Goal: Task Accomplishment & Management: Manage account settings

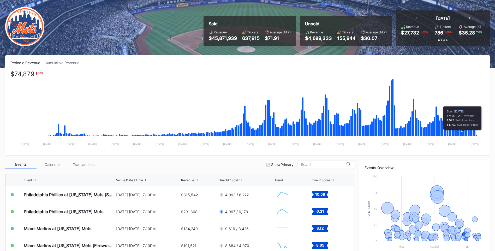
scroll to position [78, 0]
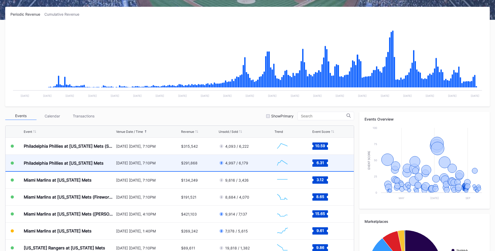
click at [92, 162] on div "Philadelphia Phillies at [US_STATE] Mets" at bounding box center [64, 162] width 80 height 5
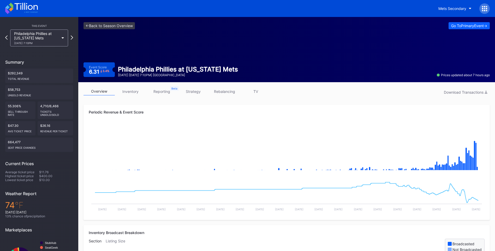
click at [130, 92] on link "inventory" at bounding box center [130, 91] width 31 height 8
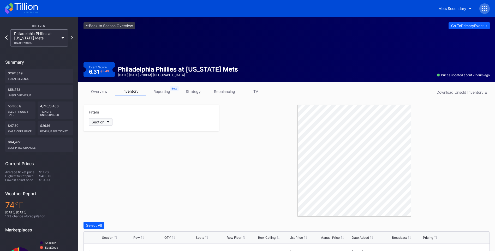
click at [109, 122] on icon "button" at bounding box center [108, 122] width 3 height 2
click at [27, 6] on icon at bounding box center [25, 6] width 23 height 7
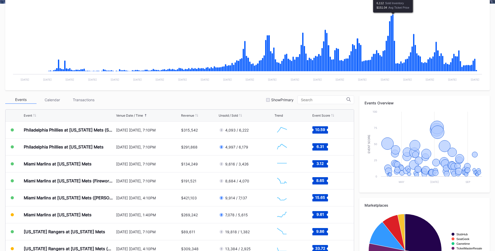
scroll to position [130, 0]
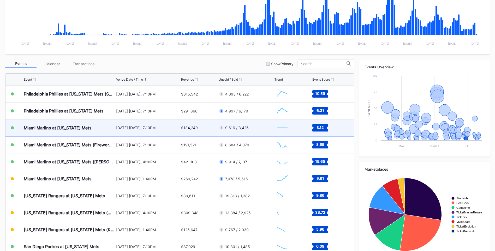
click at [82, 128] on div "Miami Marlins at [US_STATE] Mets" at bounding box center [58, 127] width 68 height 5
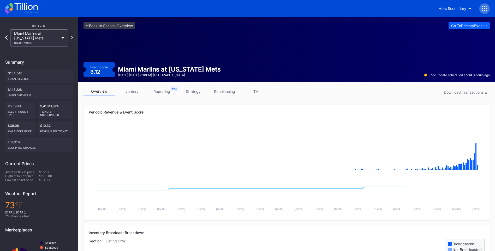
click at [133, 91] on link "inventory" at bounding box center [130, 91] width 31 height 8
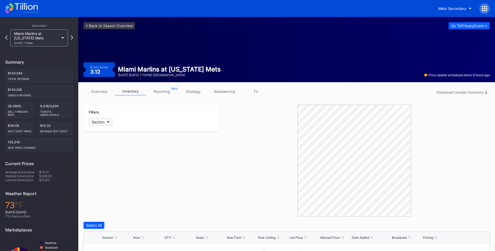
click at [109, 123] on icon "button" at bounding box center [108, 122] width 3 height 2
click at [98, 216] on div "ECLUB" at bounding box center [119, 217] width 61 height 10
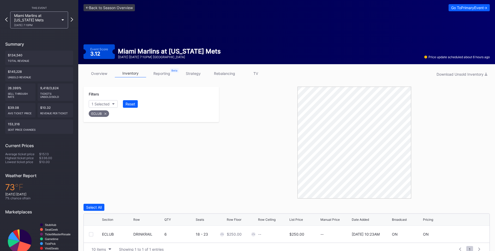
scroll to position [36, 0]
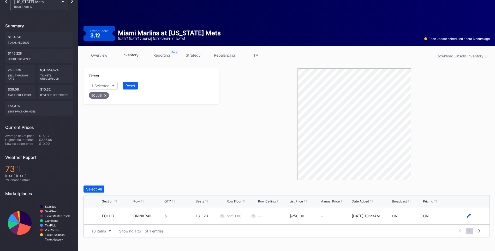
click at [468, 217] on icon at bounding box center [469, 216] width 4 height 4
click at [286, 219] on input at bounding box center [273, 218] width 30 height 10
type input "2"
click at [273, 238] on div "10 items Showing 1 to 1 of 1 entries" at bounding box center [272, 234] width 366 height 7
click at [459, 219] on div "Cancel" at bounding box center [463, 218] width 12 height 4
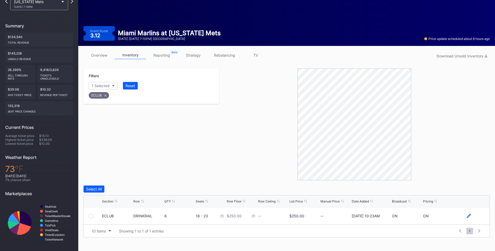
click at [469, 214] on icon at bounding box center [469, 216] width 4 height 4
click at [244, 219] on input "250" at bounding box center [242, 218] width 30 height 10
type input "2"
type input "230"
click at [478, 219] on div "Save" at bounding box center [476, 218] width 9 height 4
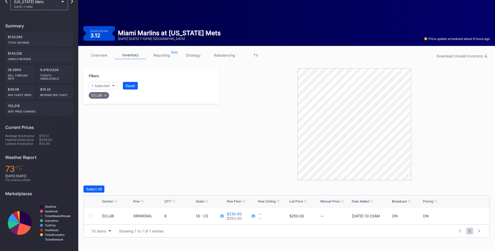
click at [198, 143] on div "Filters 1 Selected Reset ECLUB" at bounding box center [150, 124] width 135 height 112
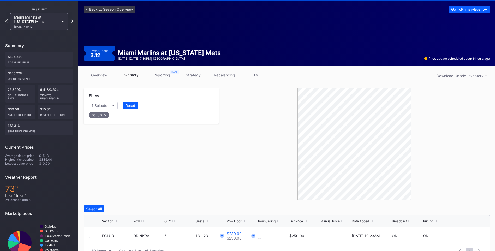
scroll to position [0, 0]
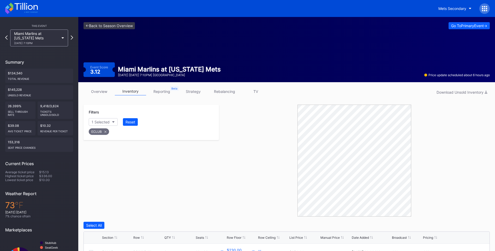
click at [104, 132] on icon at bounding box center [105, 132] width 2 height 2
click at [110, 121] on button "Section" at bounding box center [101, 122] width 24 height 8
click at [100, 205] on div "CADI" at bounding box center [119, 207] width 61 height 10
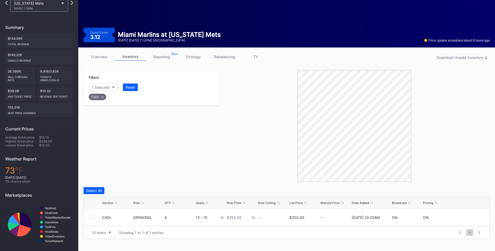
scroll to position [0, 0]
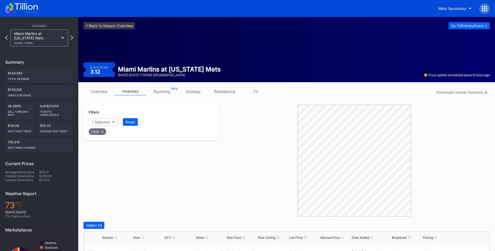
click at [76, 38] on div "This Event Miami Marlins at [US_STATE] Mets [DATE] 7:10PM Summary $134,540 Tota…" at bounding box center [39, 152] width 78 height 270
click at [73, 38] on icon at bounding box center [71, 37] width 3 height 5
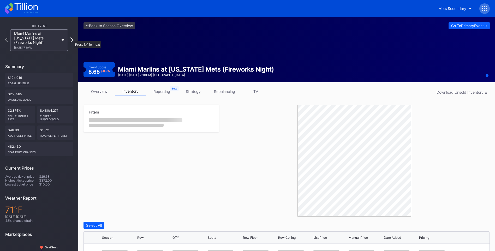
click at [71, 39] on icon at bounding box center [71, 39] width 3 height 5
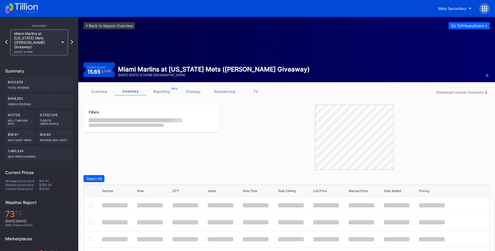
click at [71, 39] on div "Miami Marlins at [US_STATE] Mets ([PERSON_NAME] Giveaway) [DATE] 4:10PM" at bounding box center [39, 42] width 68 height 26
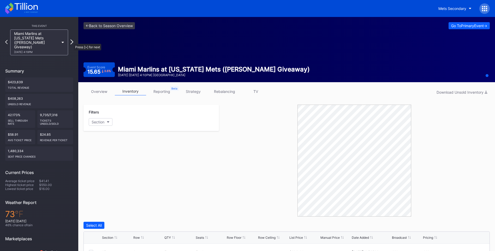
click at [71, 41] on icon at bounding box center [71, 41] width 3 height 5
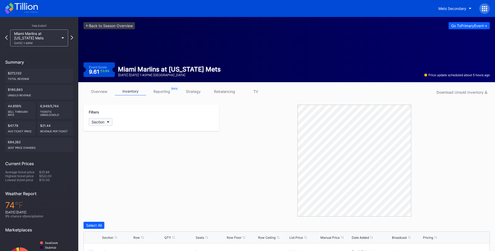
click at [97, 123] on div "Section" at bounding box center [98, 122] width 13 height 4
click at [123, 197] on div "CADI" at bounding box center [119, 198] width 61 height 10
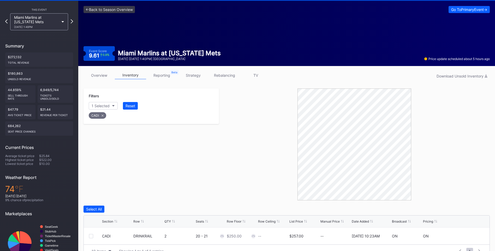
scroll to position [0, 0]
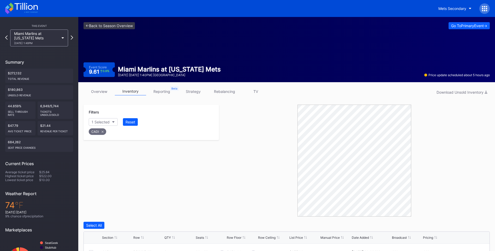
click at [25, 4] on icon at bounding box center [25, 6] width 23 height 7
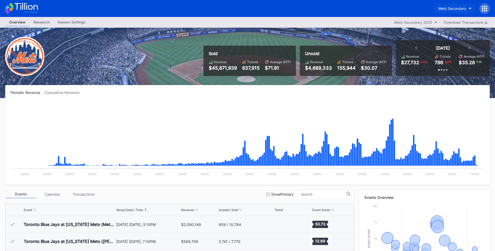
click at [462, 7] on div "Mets Secondary" at bounding box center [452, 8] width 28 height 4
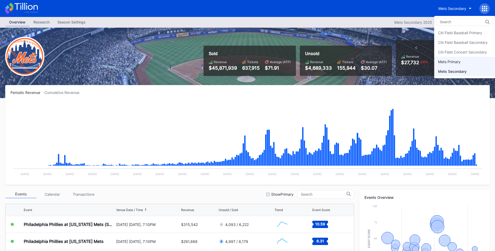
click at [457, 61] on div "Mets Primary" at bounding box center [449, 61] width 22 height 4
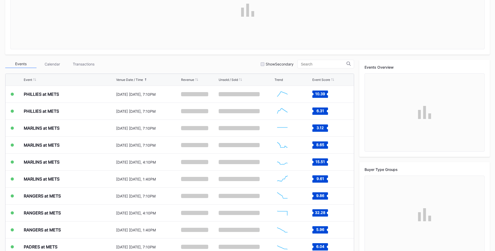
scroll to position [130, 0]
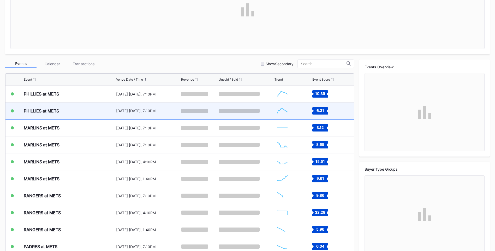
click at [74, 109] on div "PHILLIES at METS" at bounding box center [69, 111] width 91 height 16
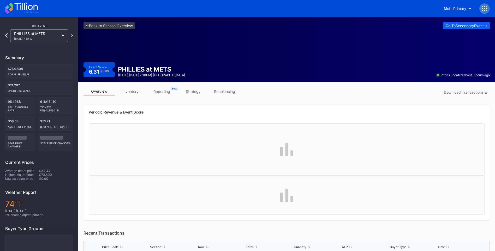
click at [218, 93] on link "rebalancing" at bounding box center [224, 91] width 31 height 8
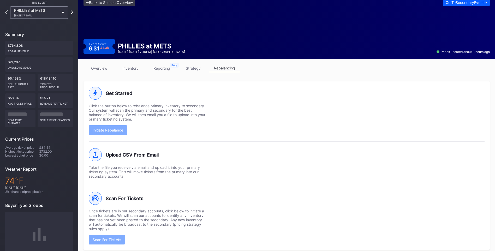
scroll to position [35, 0]
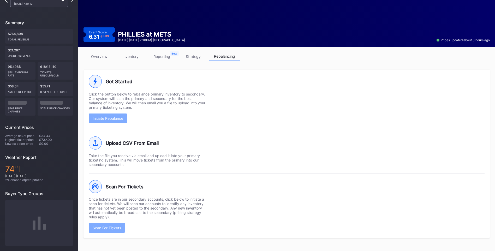
click at [246, 199] on div "Scan For Tickets Once tickets are in our secondary accounts, click below to ini…" at bounding box center [287, 202] width 396 height 59
click at [115, 229] on div "Scan For Tickets" at bounding box center [107, 228] width 28 height 4
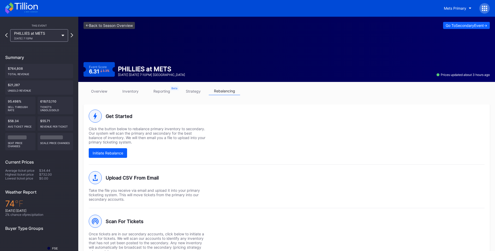
scroll to position [0, 0]
click at [27, 5] on icon at bounding box center [21, 8] width 33 height 11
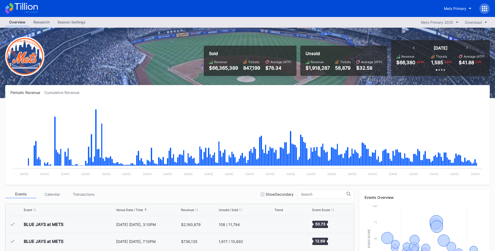
scroll to position [1102, 0]
click at [455, 9] on div "Mets Primary" at bounding box center [455, 8] width 22 height 4
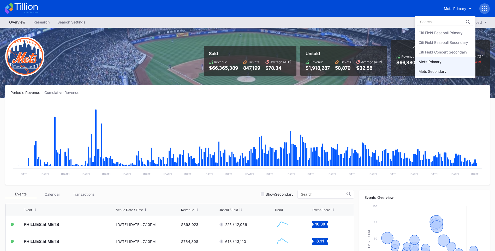
click at [442, 71] on div "Mets Secondary" at bounding box center [433, 71] width 28 height 4
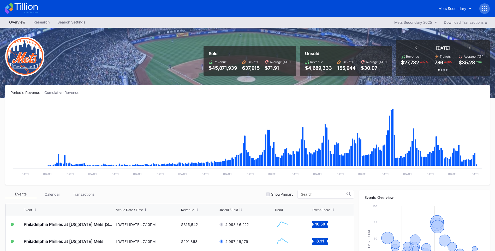
scroll to position [144, 0]
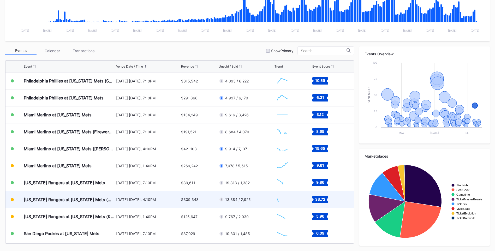
click at [97, 203] on div "[US_STATE] Rangers at [US_STATE] Mets (Mets Alumni Classic/Mrs. Met Taxicab [GE…" at bounding box center [69, 199] width 91 height 16
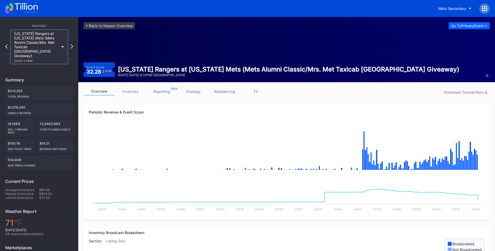
click at [23, 5] on icon at bounding box center [25, 6] width 23 height 7
